Goal: Transaction & Acquisition: Purchase product/service

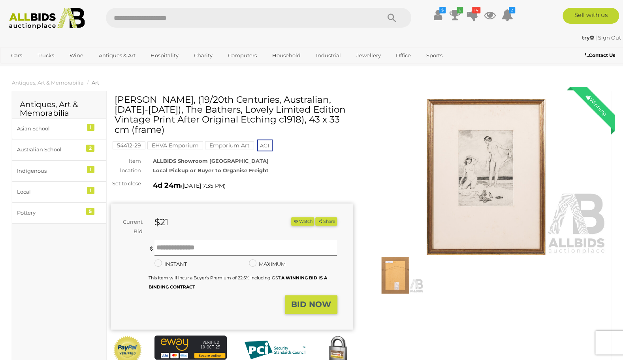
click at [487, 175] on img at bounding box center [486, 177] width 242 height 156
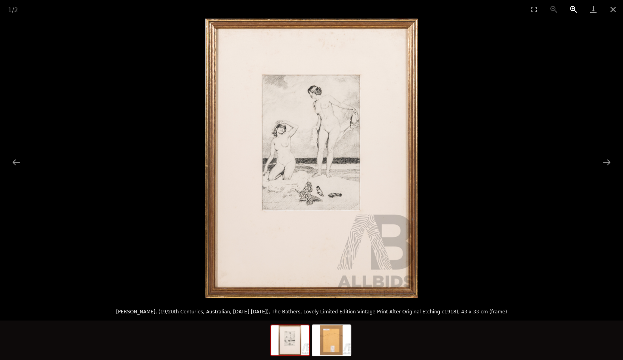
click at [572, 9] on button "Zoom in" at bounding box center [574, 9] width 20 height 19
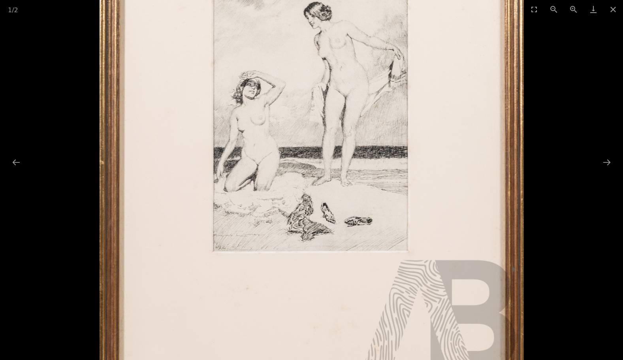
scroll to position [126, 0]
click at [572, 7] on button "Zoom in" at bounding box center [574, 9] width 20 height 19
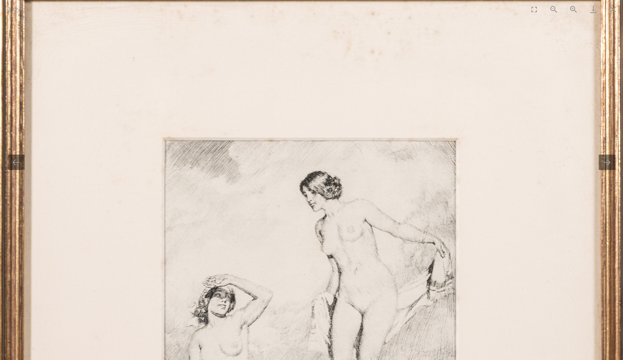
scroll to position [0, 0]
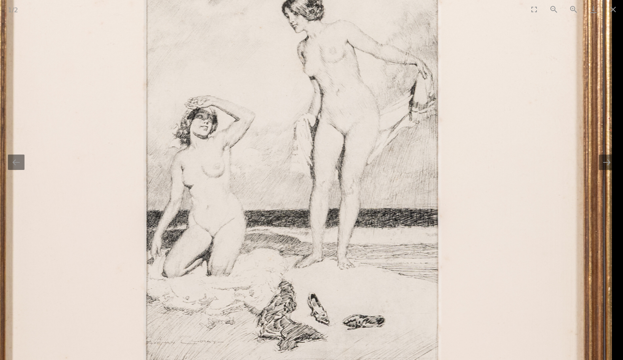
drag, startPoint x: 400, startPoint y: 216, endPoint x: 327, endPoint y: 38, distance: 193.0
click at [327, 38] on img at bounding box center [294, 211] width 637 height 838
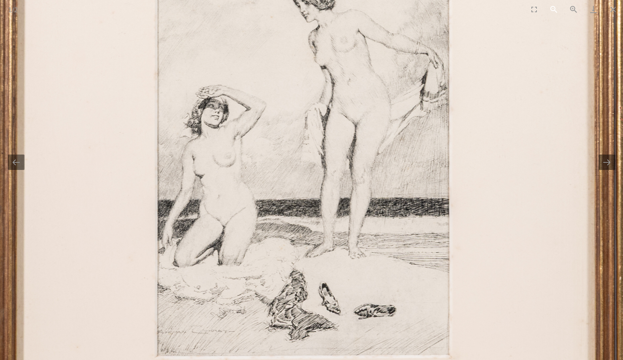
click at [550, 10] on button "Zoom out" at bounding box center [554, 9] width 20 height 19
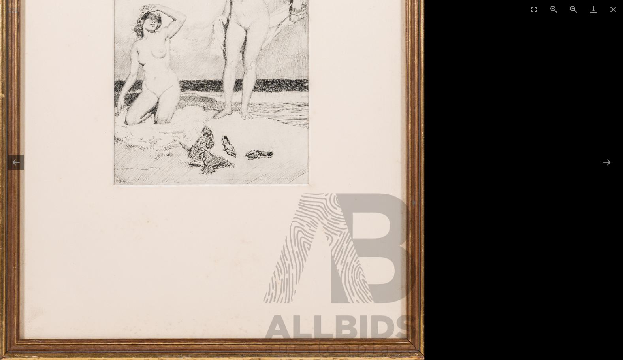
drag, startPoint x: 454, startPoint y: 124, endPoint x: 335, endPoint y: 166, distance: 126.4
click at [335, 166] on div at bounding box center [311, 158] width 623 height 279
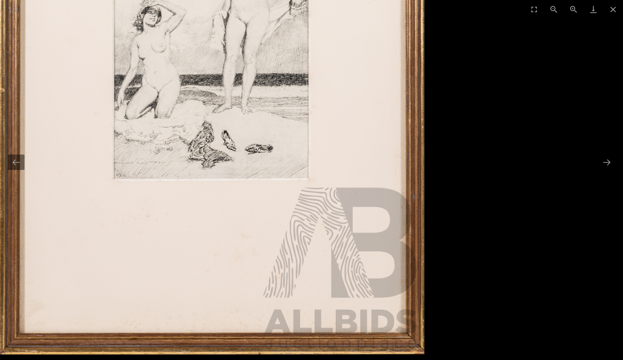
drag, startPoint x: 301, startPoint y: 122, endPoint x: 427, endPoint y: 92, distance: 129.4
click at [427, 92] on div at bounding box center [311, 158] width 623 height 279
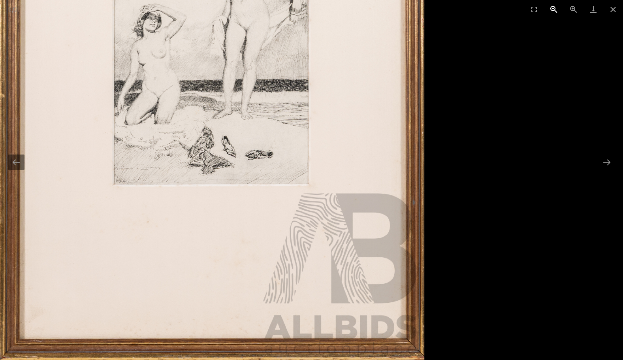
click at [551, 9] on button "Zoom out" at bounding box center [554, 9] width 20 height 19
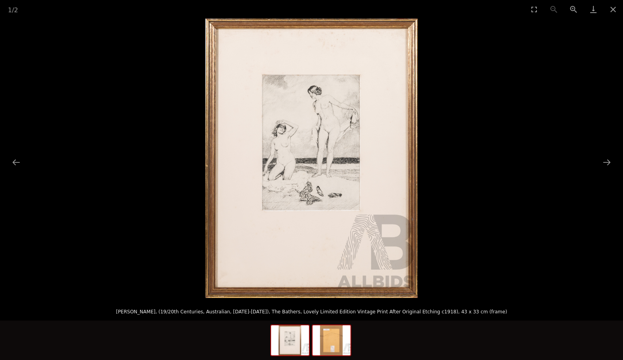
click at [332, 348] on img at bounding box center [331, 340] width 38 height 30
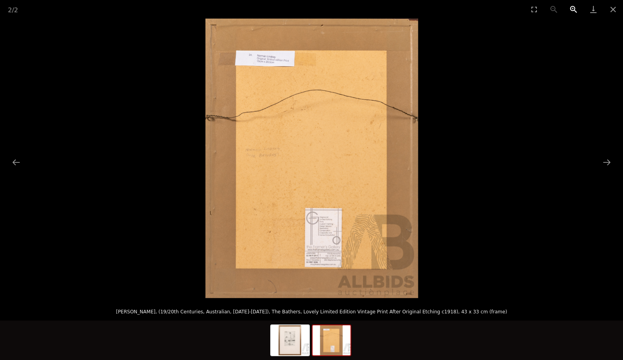
click at [573, 7] on button "Zoom in" at bounding box center [574, 9] width 20 height 19
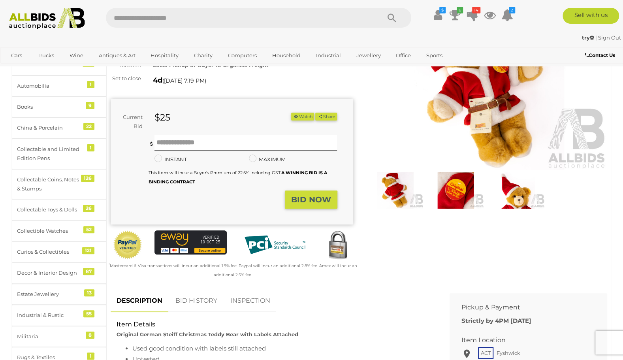
scroll to position [63, 0]
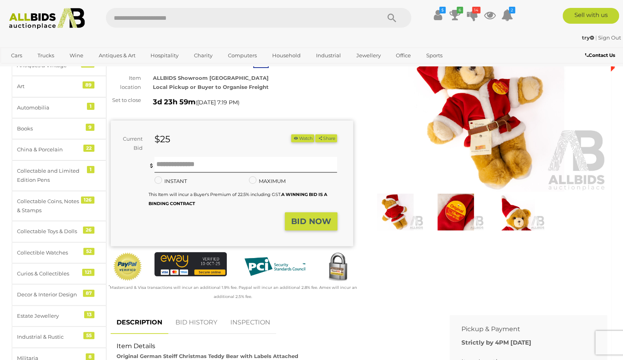
click at [458, 213] on img at bounding box center [455, 212] width 56 height 36
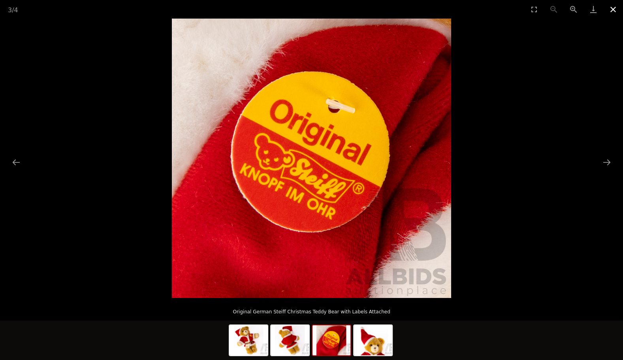
click at [613, 10] on button "Close gallery" at bounding box center [613, 9] width 20 height 19
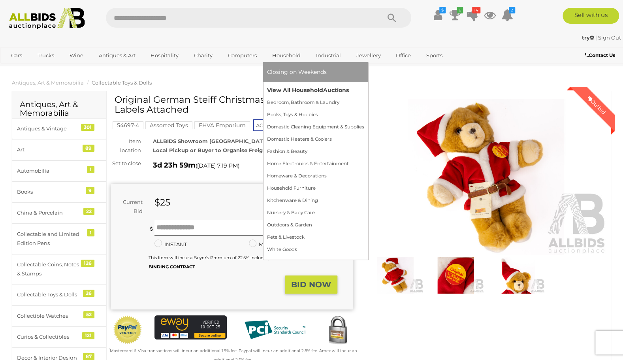
click at [288, 90] on link "View All Household Auctions" at bounding box center [315, 90] width 97 height 12
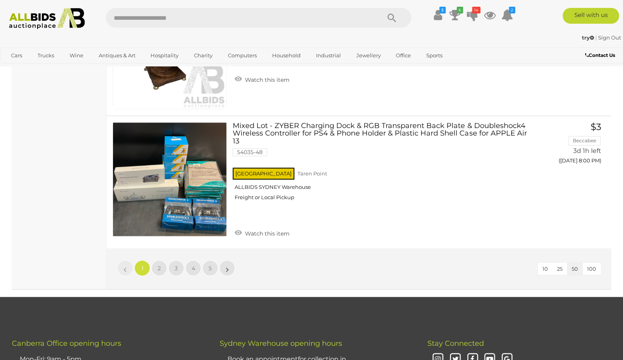
scroll to position [6350, 0]
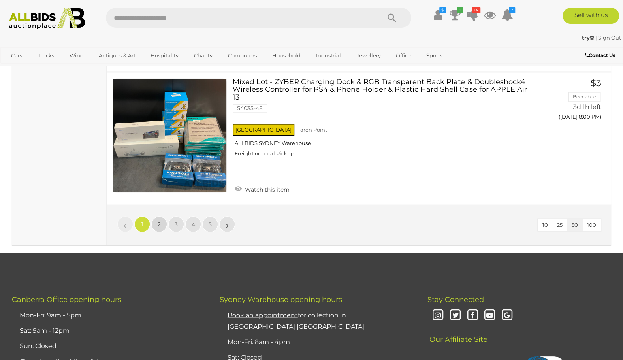
click at [160, 216] on link "2" at bounding box center [159, 224] width 16 height 16
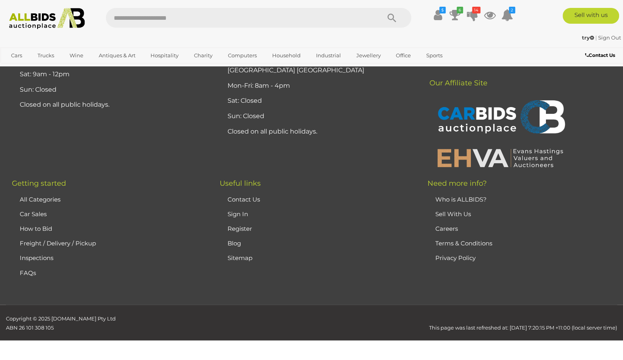
scroll to position [106, 0]
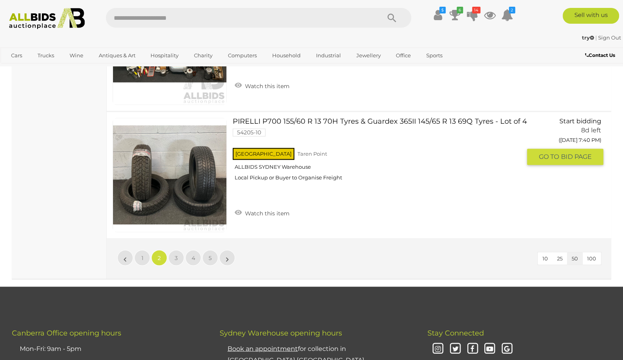
scroll to position [6346, 0]
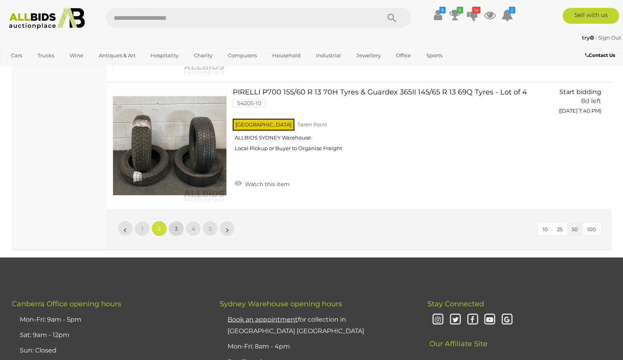
click at [181, 220] on link "3" at bounding box center [176, 228] width 16 height 16
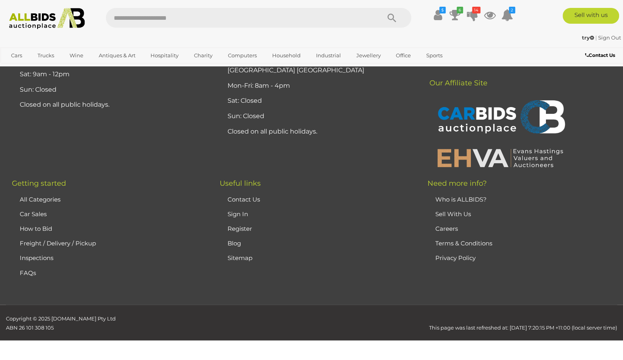
scroll to position [106, 0]
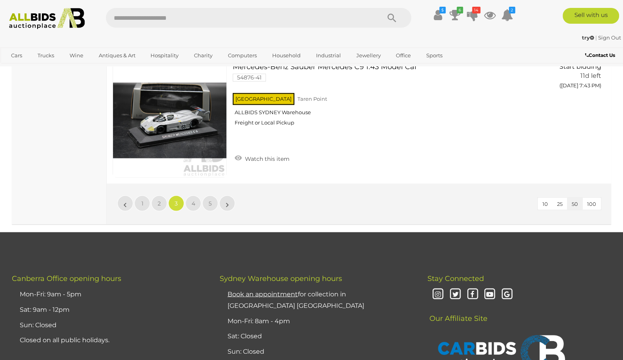
scroll to position [6362, 0]
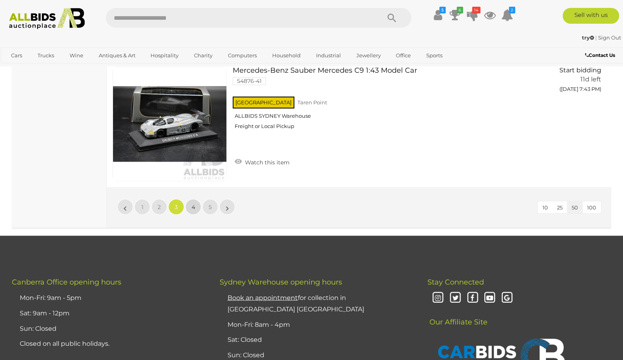
click at [196, 199] on link "4" at bounding box center [193, 207] width 16 height 16
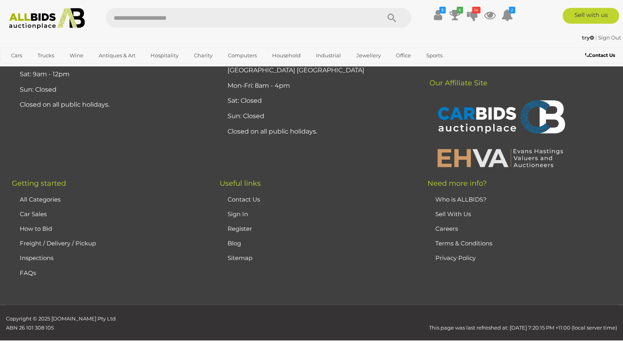
scroll to position [106, 0]
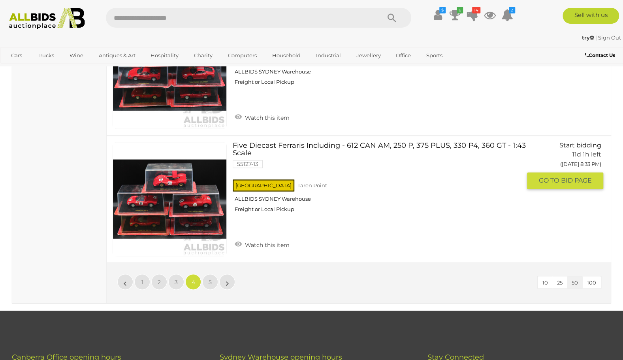
scroll to position [6314, 0]
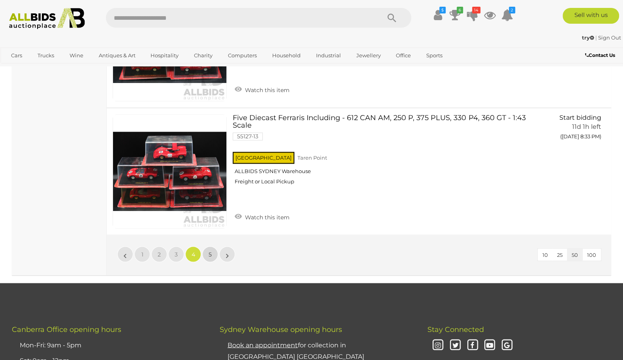
click at [210, 250] on span "5" at bounding box center [210, 253] width 3 height 7
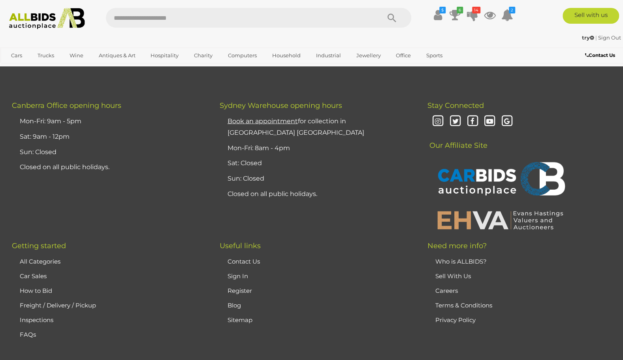
scroll to position [2997, 0]
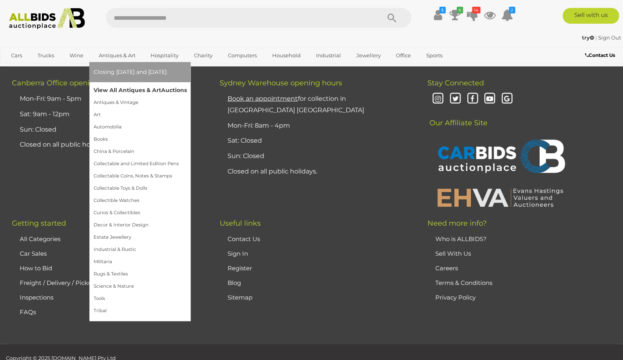
click at [114, 88] on link "View All Antiques & Art Auctions" at bounding box center [139, 90] width 93 height 12
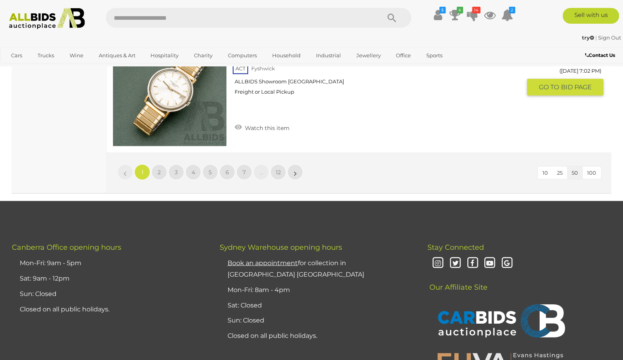
scroll to position [6469, 0]
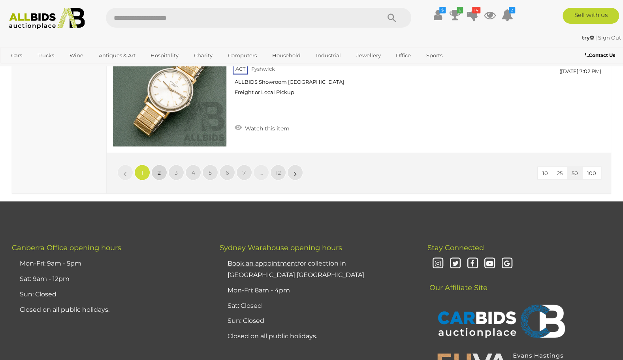
click at [158, 169] on span "2" at bounding box center [159, 172] width 3 height 7
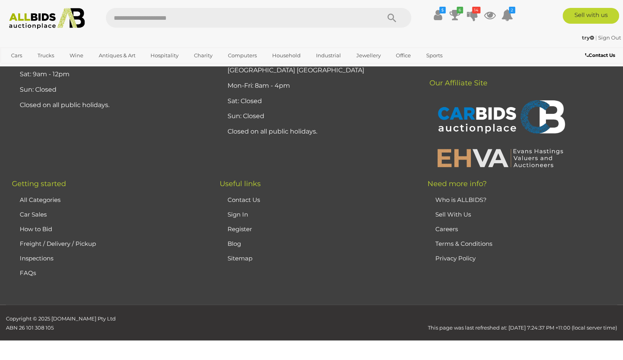
scroll to position [167, 0]
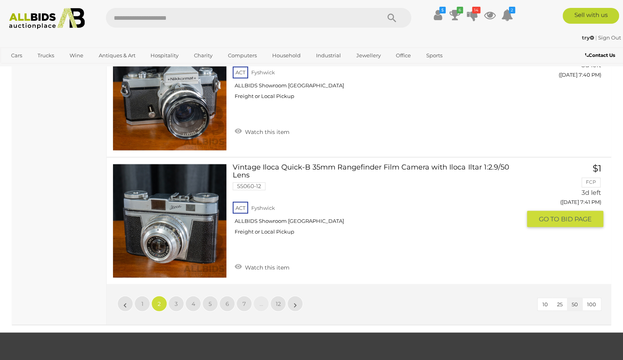
scroll to position [6359, 0]
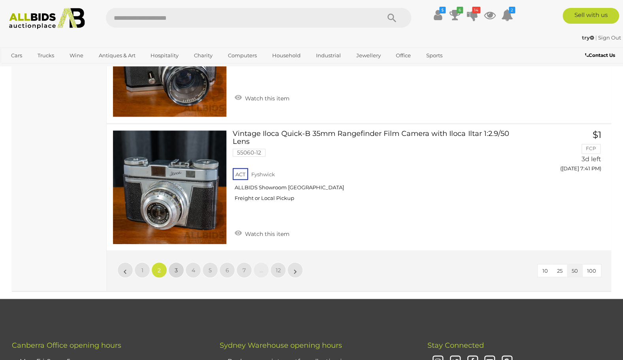
click at [178, 264] on link "3" at bounding box center [176, 270] width 16 height 16
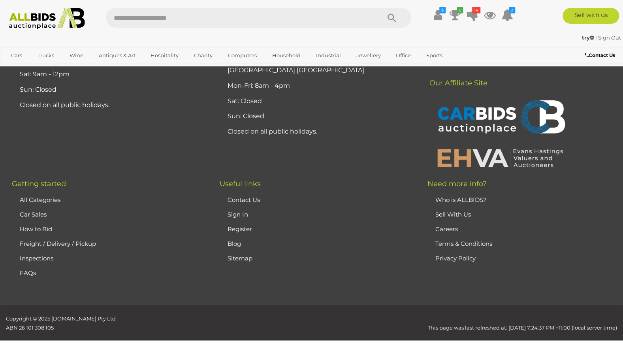
scroll to position [167, 0]
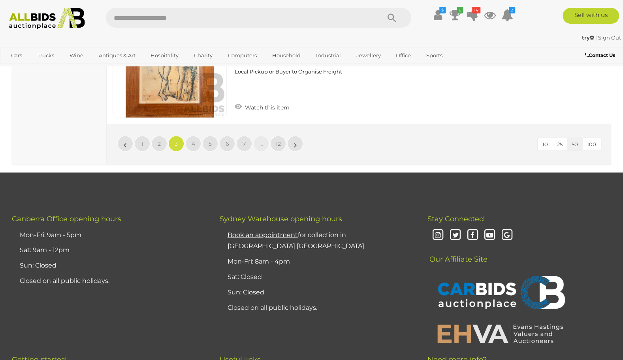
scroll to position [6485, 0]
click at [192, 140] on span "4" at bounding box center [194, 143] width 4 height 7
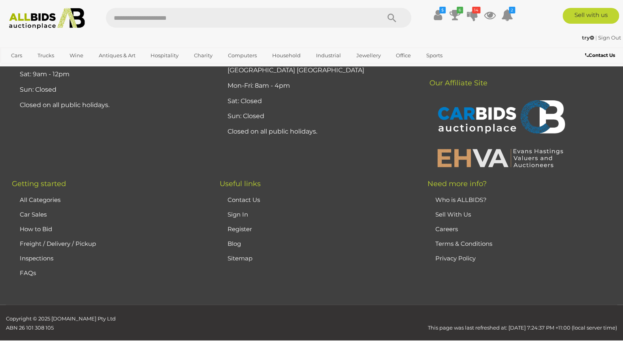
scroll to position [167, 0]
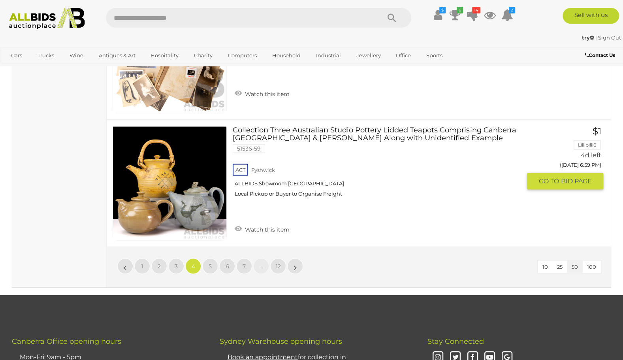
scroll to position [6438, 0]
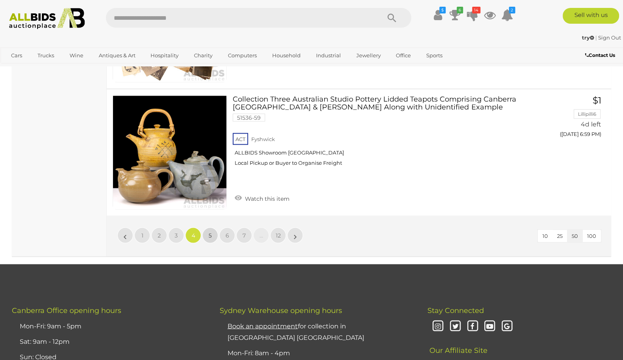
click at [211, 227] on link "5" at bounding box center [210, 235] width 16 height 16
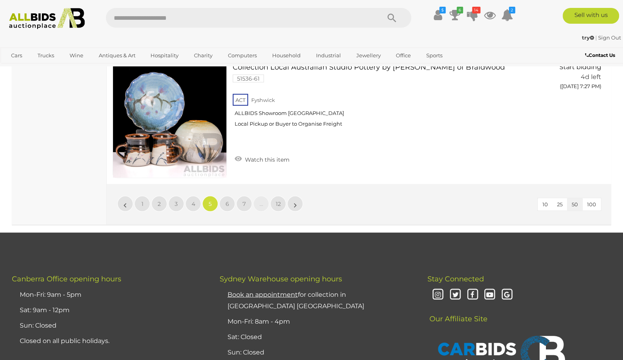
scroll to position [6461, 0]
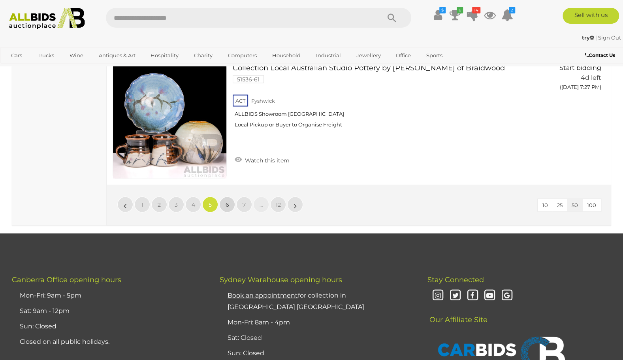
click at [226, 201] on span "6" at bounding box center [227, 204] width 4 height 7
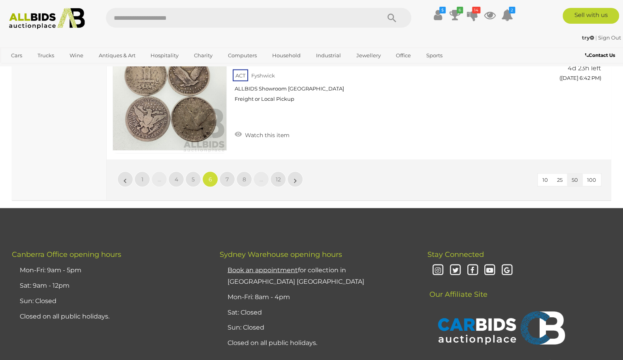
scroll to position [6485, 0]
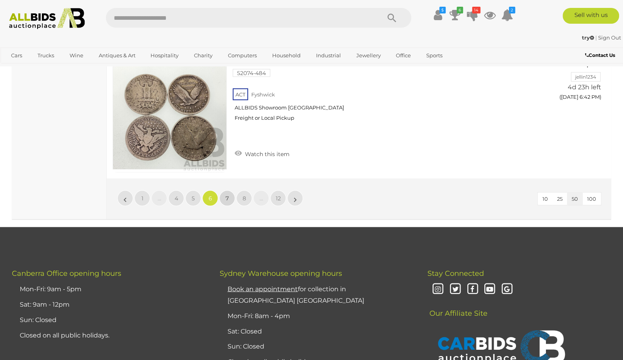
click at [226, 194] on span "7" at bounding box center [226, 197] width 3 height 7
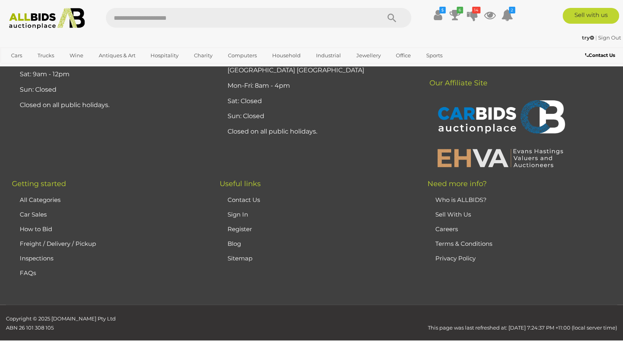
scroll to position [167, 0]
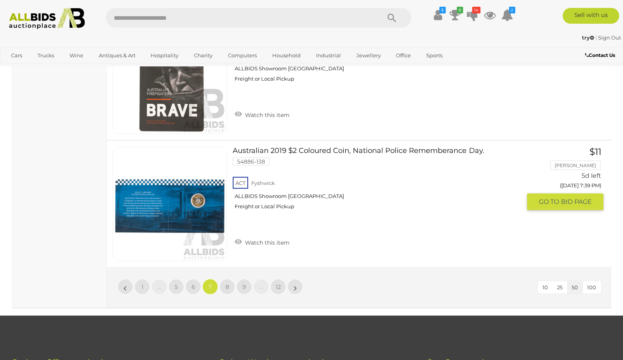
scroll to position [6406, 0]
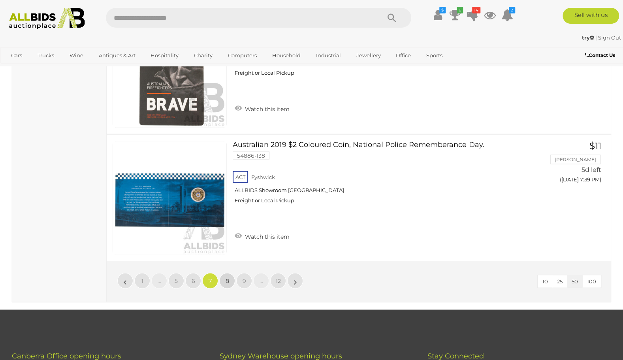
click at [225, 272] on link "8" at bounding box center [227, 280] width 16 height 16
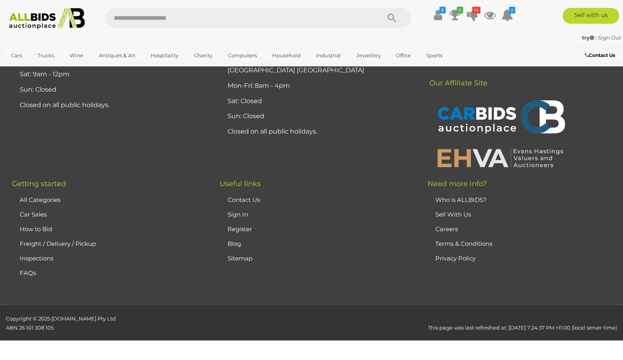
scroll to position [167, 0]
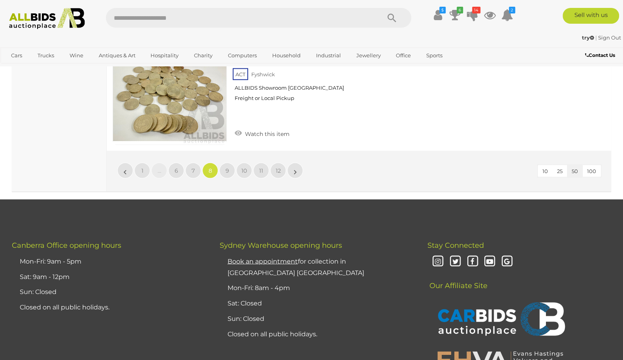
scroll to position [6422, 0]
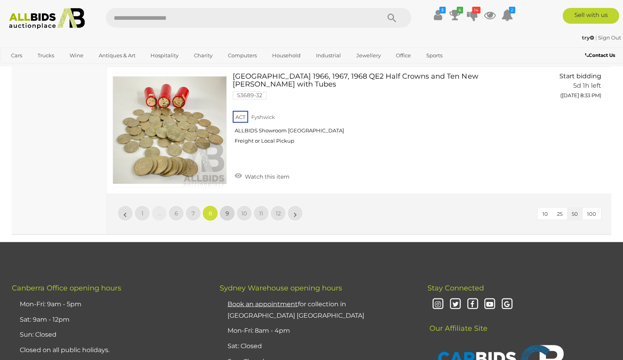
click at [226, 209] on span "9" at bounding box center [227, 212] width 4 height 7
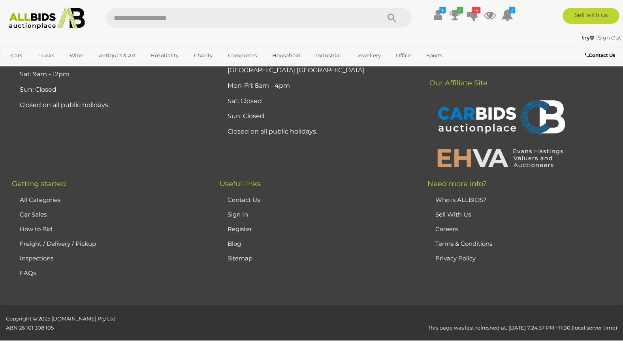
scroll to position [167, 0]
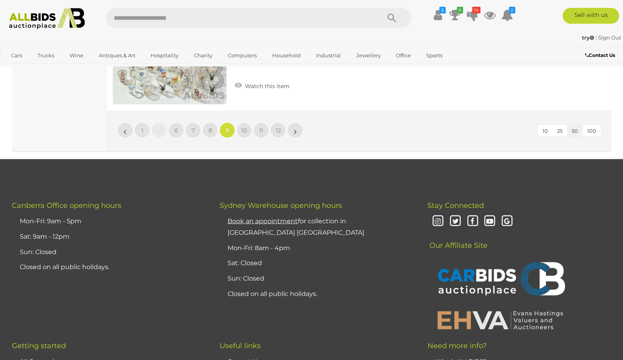
scroll to position [6548, 0]
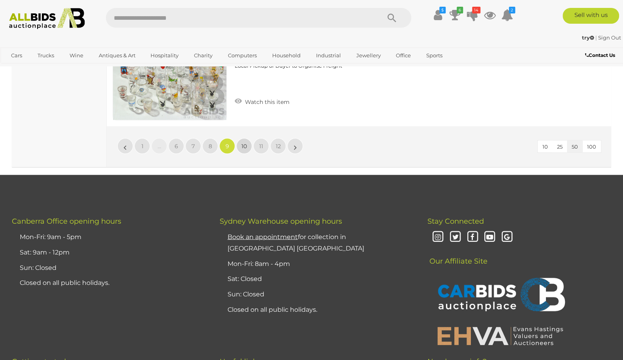
click at [243, 143] on span "10" at bounding box center [244, 146] width 6 height 7
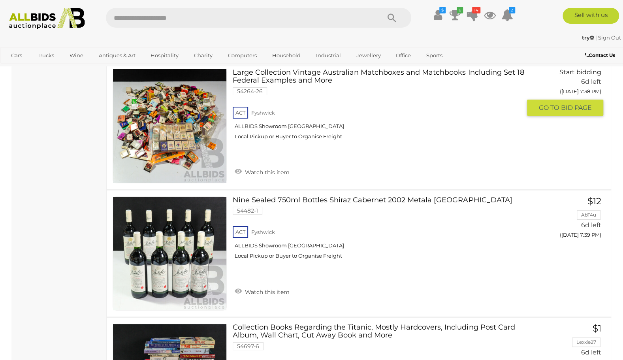
scroll to position [3658, 0]
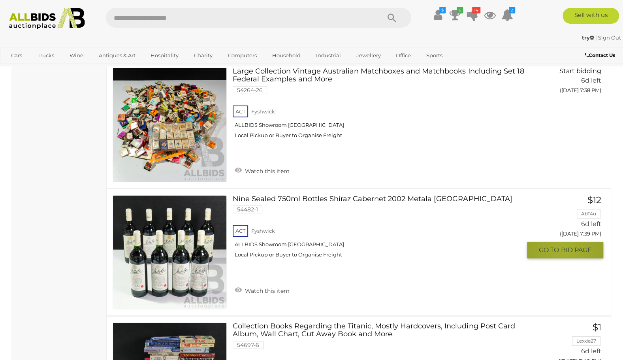
click at [564, 246] on span "BID PAGE" at bounding box center [576, 250] width 31 height 8
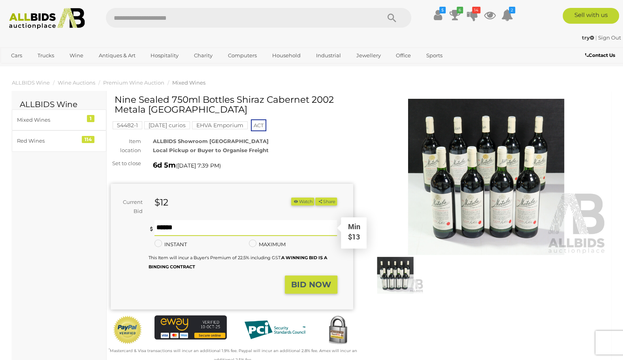
click at [156, 225] on input "text" at bounding box center [245, 228] width 183 height 16
type input "**"
click at [306, 284] on strong "BID NOW" at bounding box center [311, 284] width 40 height 9
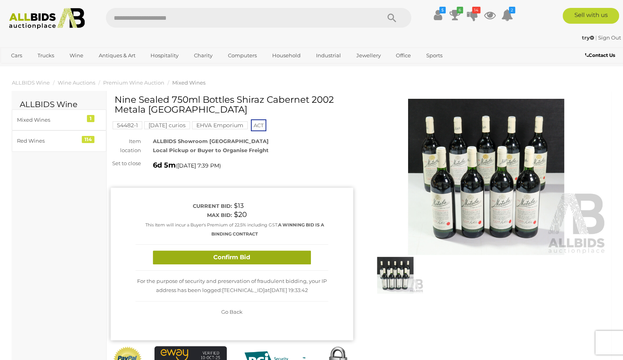
click at [276, 254] on button "Confirm Bid" at bounding box center [232, 257] width 158 height 14
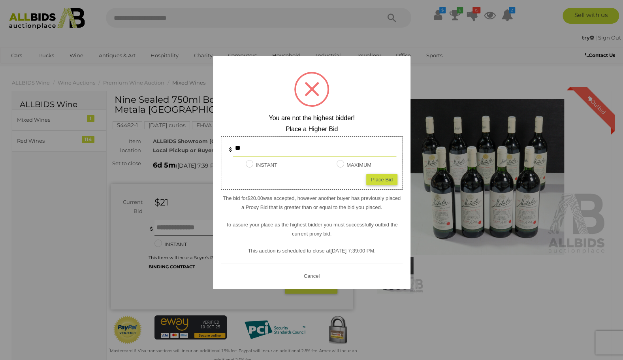
click at [314, 277] on button "Cancel" at bounding box center [311, 276] width 21 height 10
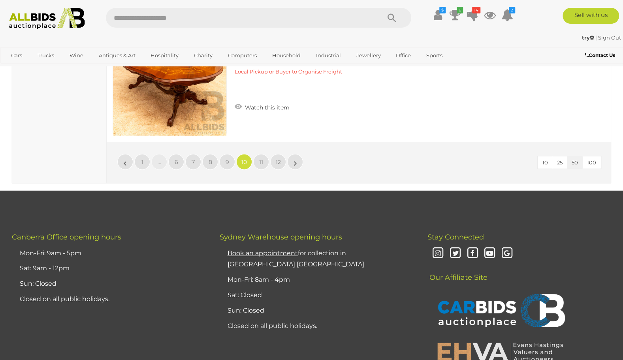
scroll to position [6547, 0]
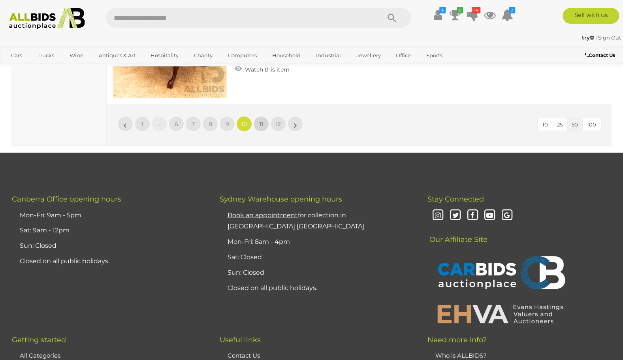
click at [263, 120] on span "11" at bounding box center [261, 123] width 4 height 7
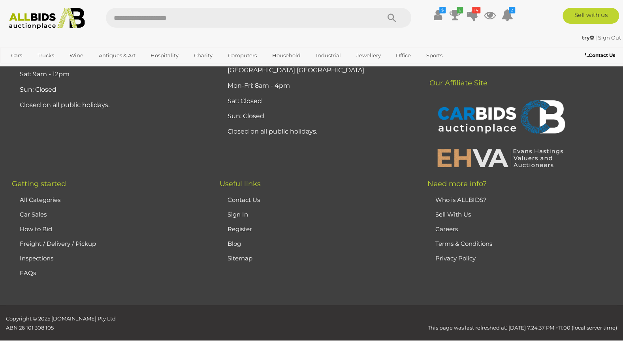
scroll to position [167, 0]
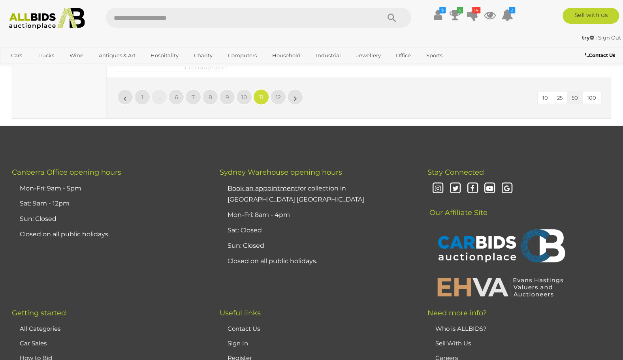
scroll to position [6533, 0]
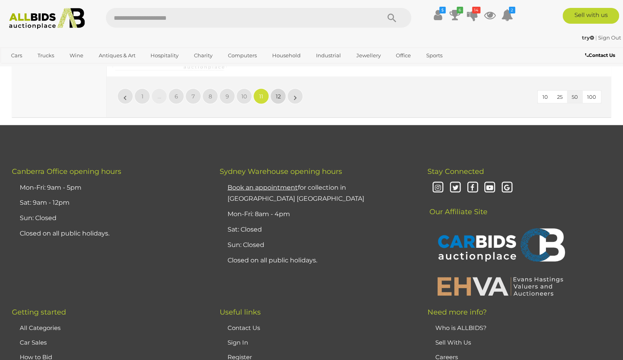
click at [281, 88] on link "12" at bounding box center [278, 96] width 16 height 16
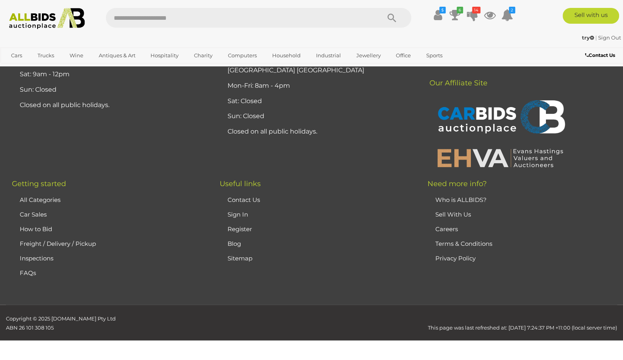
scroll to position [167, 0]
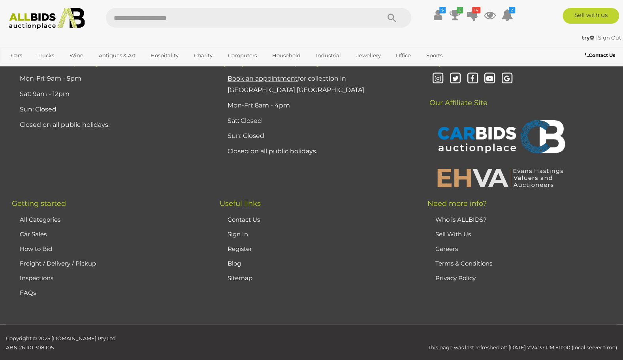
scroll to position [748, 0]
